Goal: Contribute content: Add original content to the website for others to see

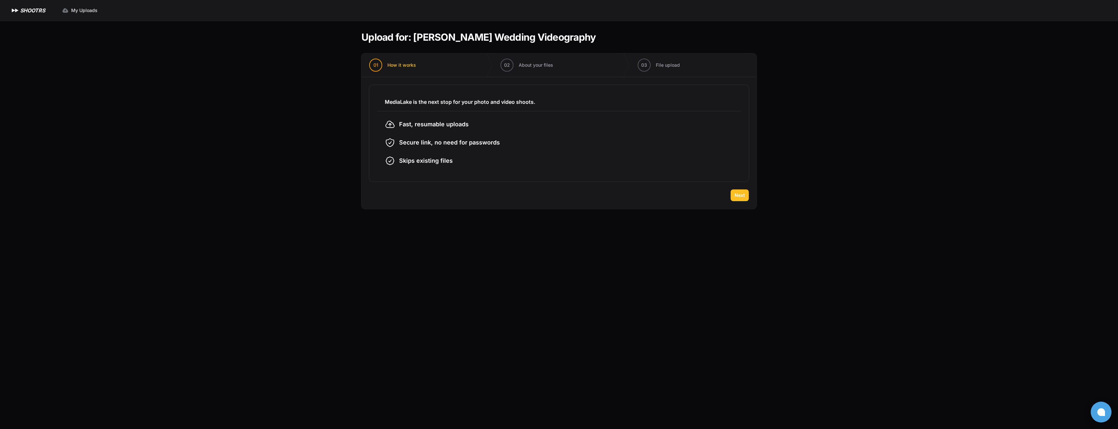
click at [740, 193] on span "Next" at bounding box center [740, 195] width 10 height 7
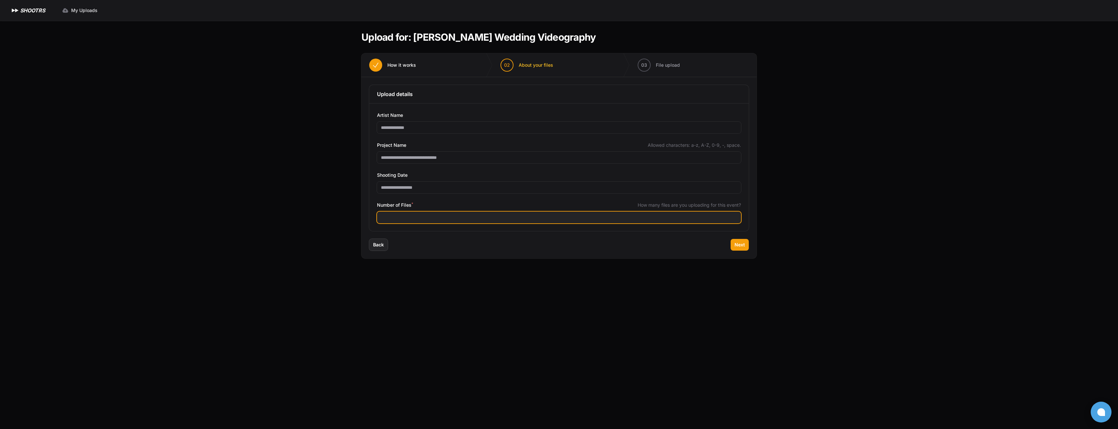
click at [405, 220] on input "Number of Files *" at bounding box center [559, 217] width 364 height 12
type input "***"
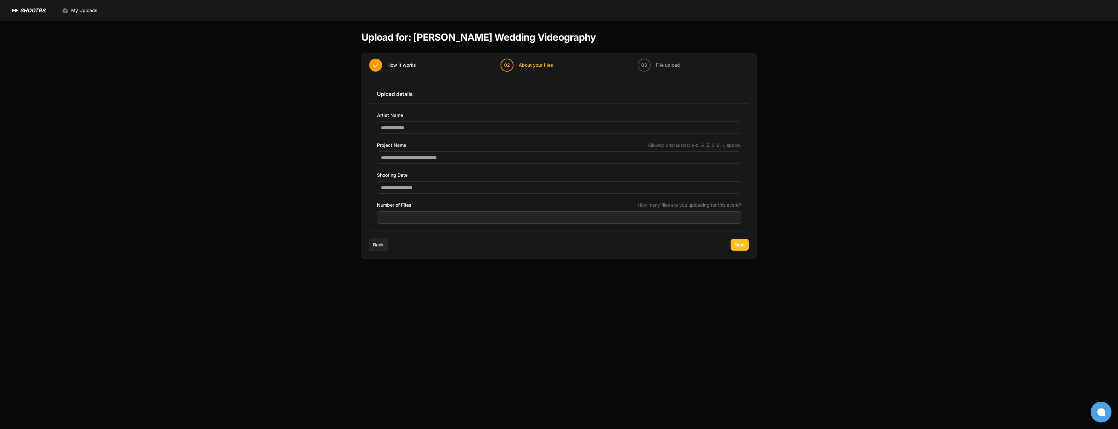
click at [739, 244] on span "Next" at bounding box center [740, 244] width 10 height 7
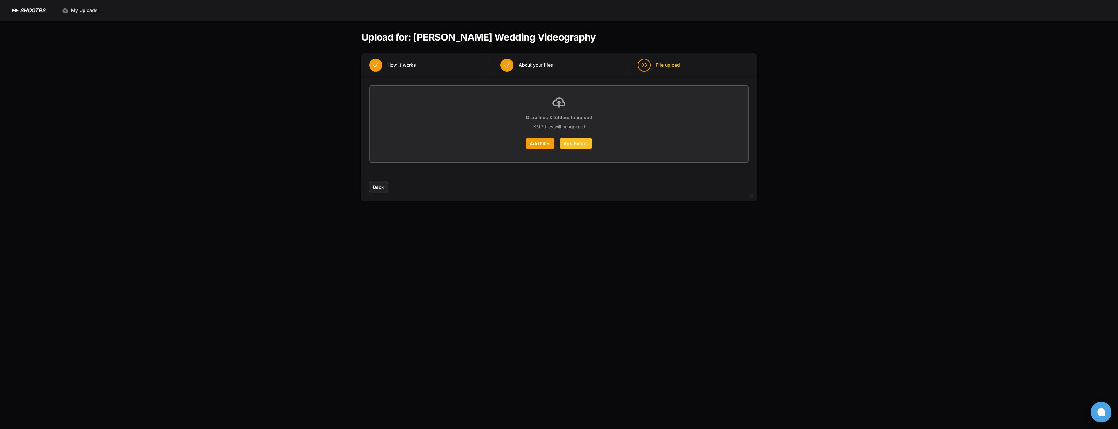
click at [579, 147] on label "Add Folder" at bounding box center [576, 144] width 33 height 12
click at [0, 0] on input "Add Folder" at bounding box center [0, 0] width 0 height 0
